Goal: Information Seeking & Learning: Compare options

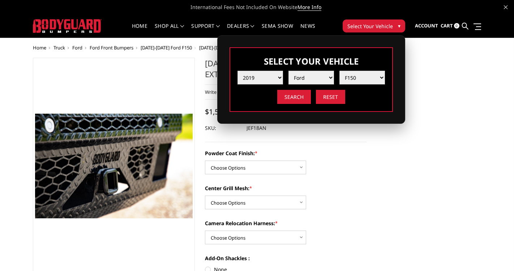
click at [274, 77] on select "Year [DATE] 2024 2023 2022 2021 2020 2019 2018 2017 2016 2015 2014 2013 2012 20…" at bounding box center [260, 78] width 46 height 14
click at [298, 101] on input "Search" at bounding box center [294, 97] width 34 height 14
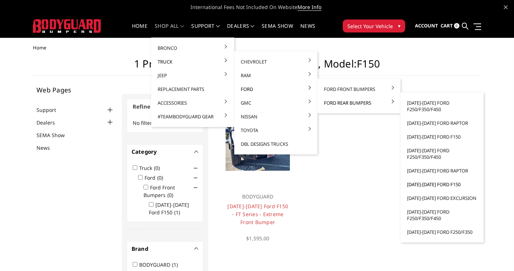
click at [423, 184] on link "[DATE]-[DATE] Ford F150" at bounding box center [441, 185] width 77 height 14
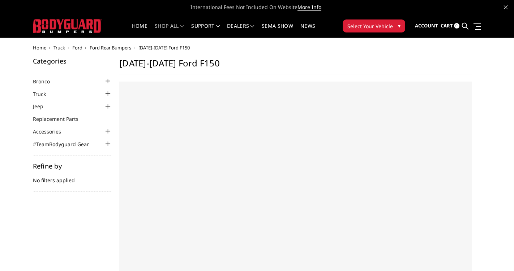
select select "US"
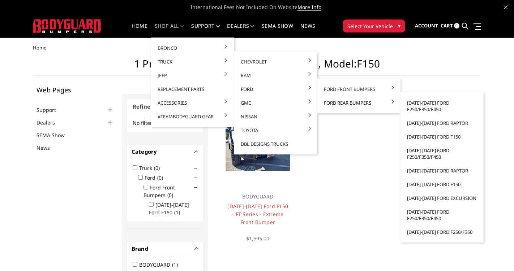
click at [420, 155] on link "[DATE]-[DATE] Ford F250/F350/F450" at bounding box center [441, 154] width 77 height 20
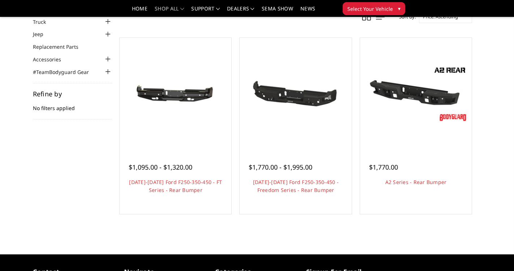
scroll to position [52, 0]
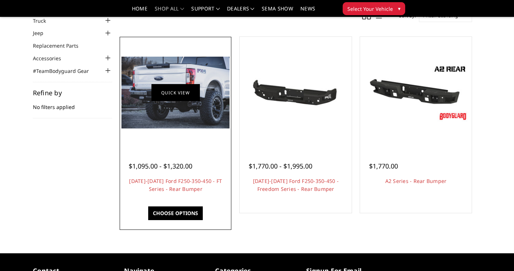
click at [178, 96] on link "Quick view" at bounding box center [175, 92] width 48 height 17
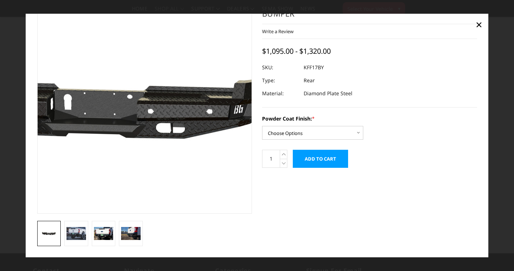
scroll to position [28, 0]
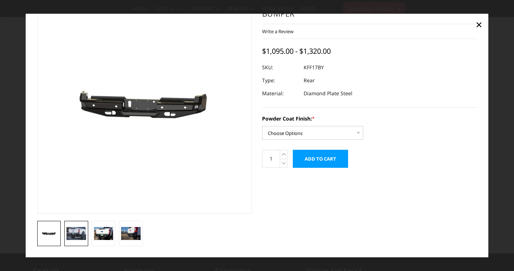
click at [81, 239] on img at bounding box center [76, 233] width 20 height 13
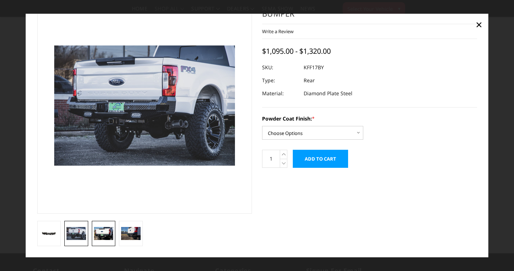
click at [100, 233] on img at bounding box center [104, 233] width 20 height 13
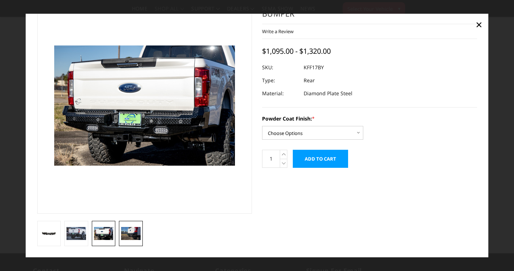
click at [134, 233] on img at bounding box center [131, 233] width 20 height 13
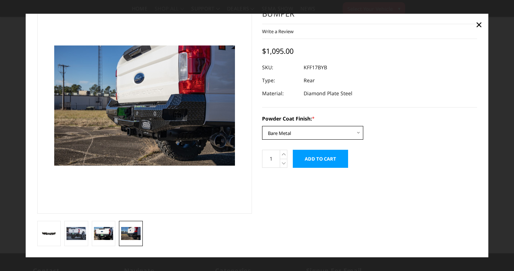
select select "3410"
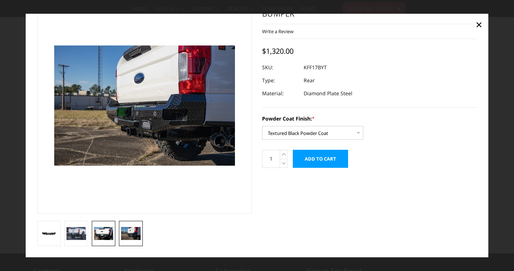
click at [107, 233] on img at bounding box center [104, 233] width 20 height 13
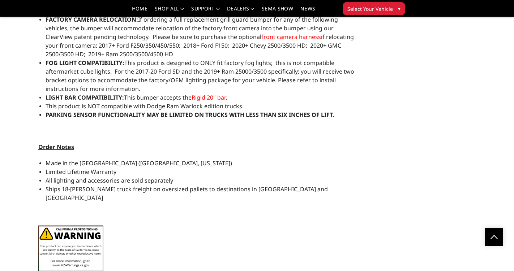
scroll to position [626, 0]
